Goal: Task Accomplishment & Management: Manage account settings

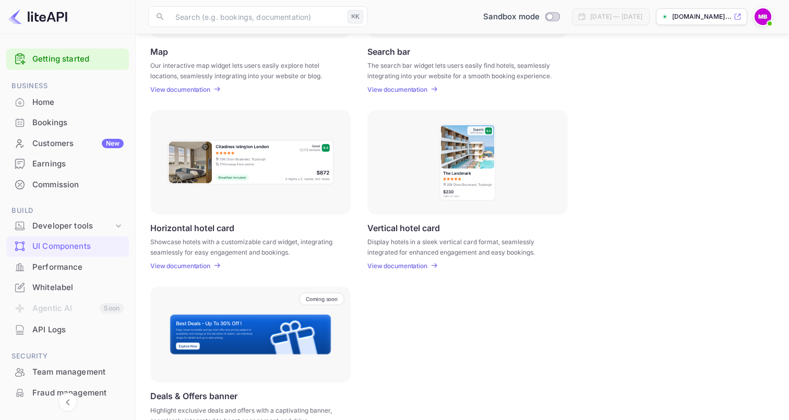
scroll to position [7, 0]
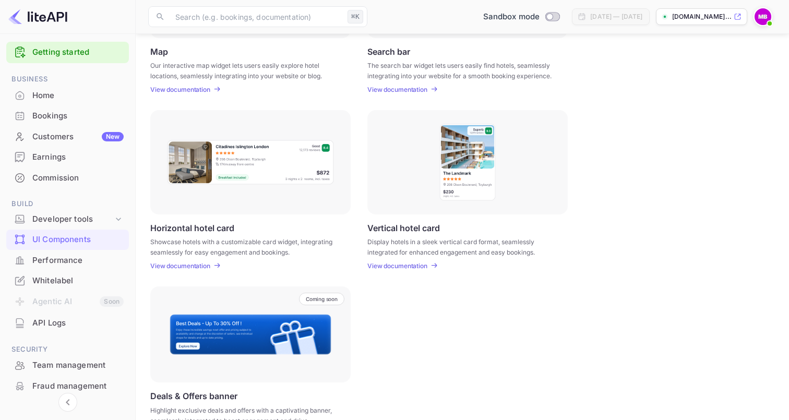
click at [771, 19] on span at bounding box center [769, 23] width 10 height 10
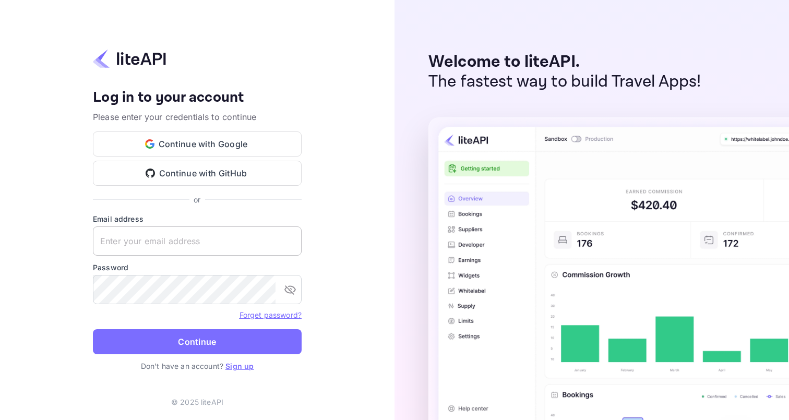
click at [182, 247] on input "text" at bounding box center [197, 240] width 209 height 29
type input "m"
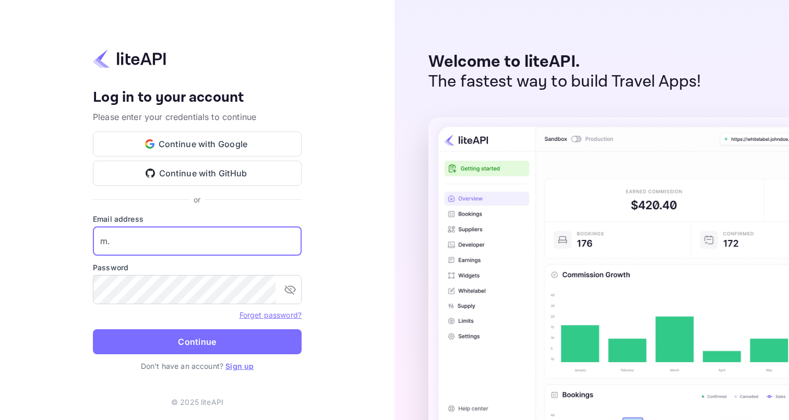
type input "m."
